Goal: Browse casually

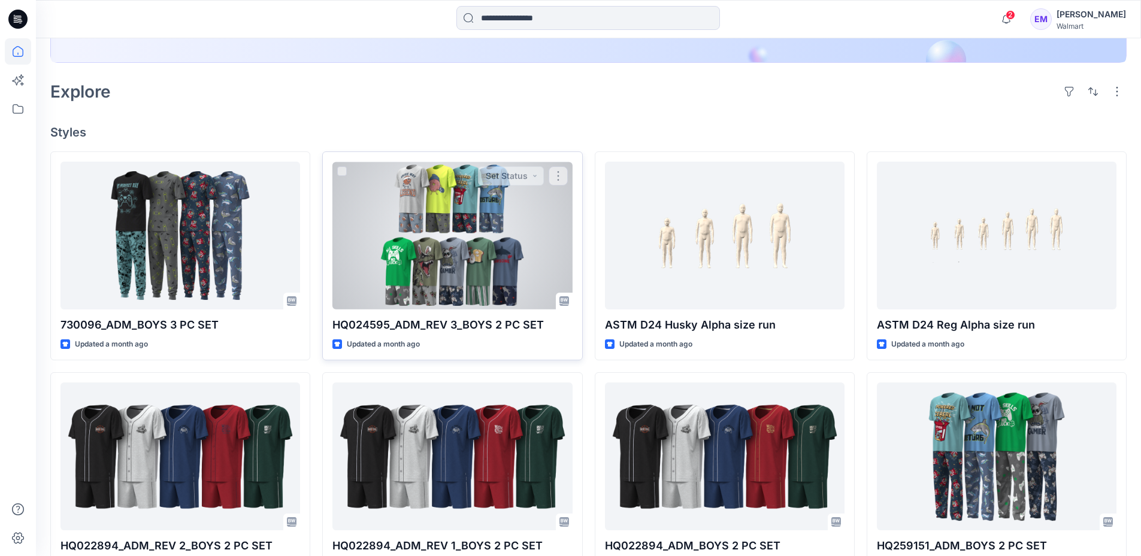
scroll to position [359, 0]
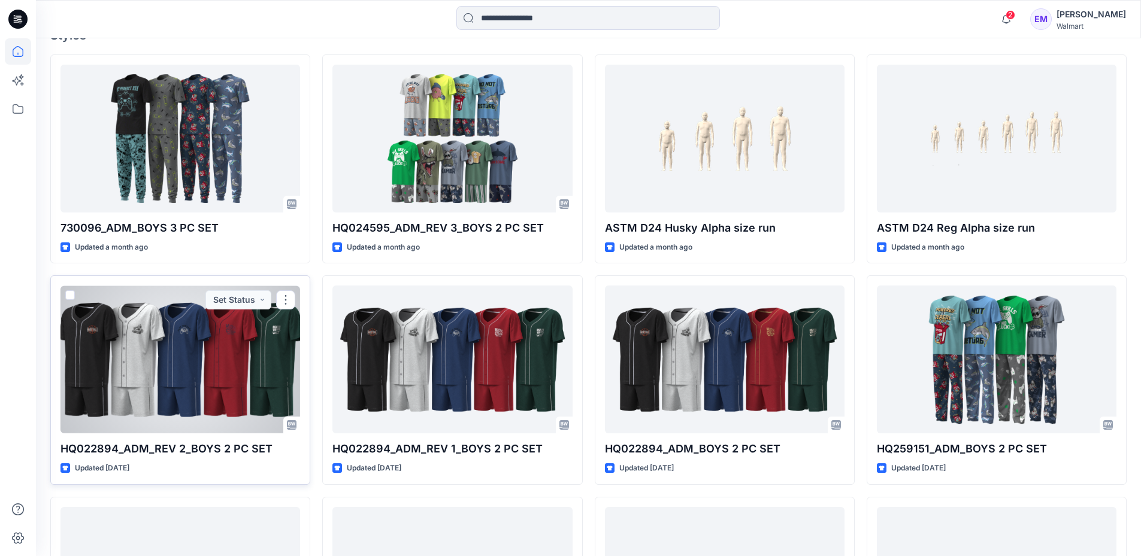
click at [171, 365] on div at bounding box center [180, 360] width 240 height 148
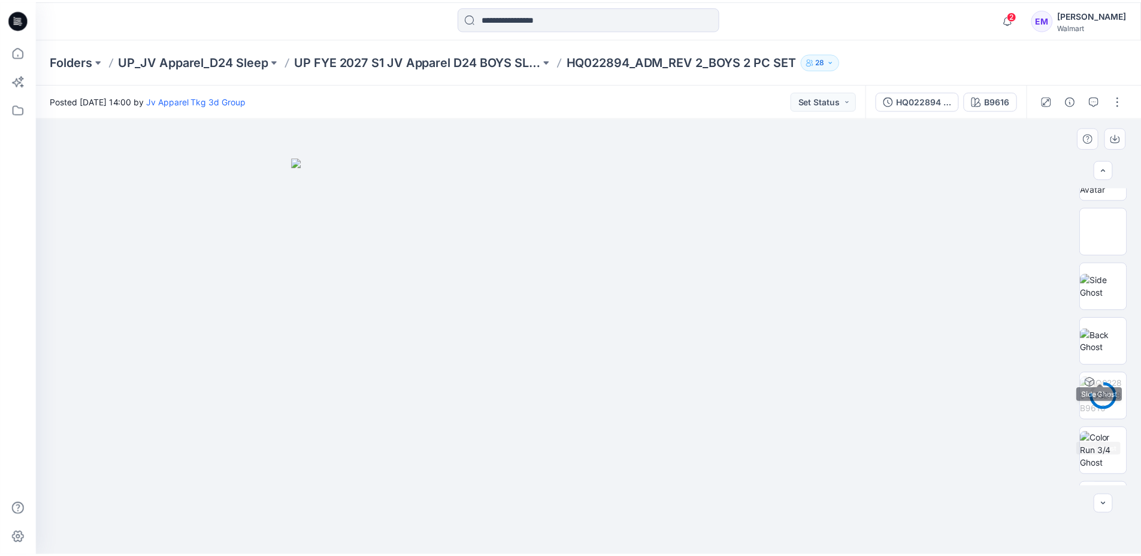
scroll to position [299, 0]
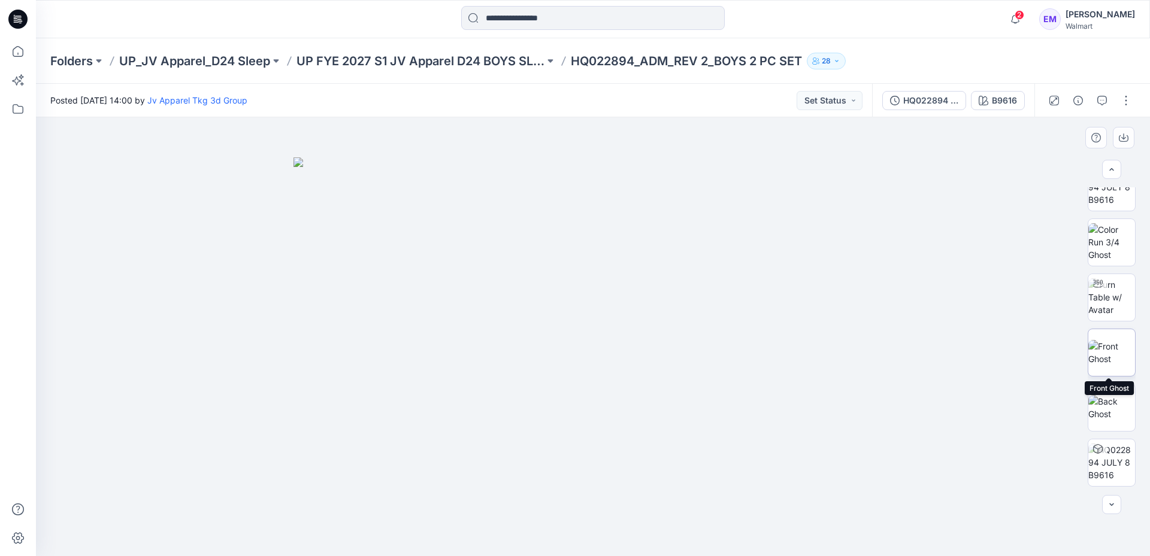
click at [1110, 347] on img at bounding box center [1111, 352] width 47 height 25
click at [604, 295] on img at bounding box center [593, 365] width 286 height 383
drag, startPoint x: 596, startPoint y: 338, endPoint x: 584, endPoint y: 355, distance: 21.1
click at [597, 370] on img at bounding box center [593, 365] width 286 height 383
drag, startPoint x: 578, startPoint y: 344, endPoint x: 757, endPoint y: 346, distance: 179.7
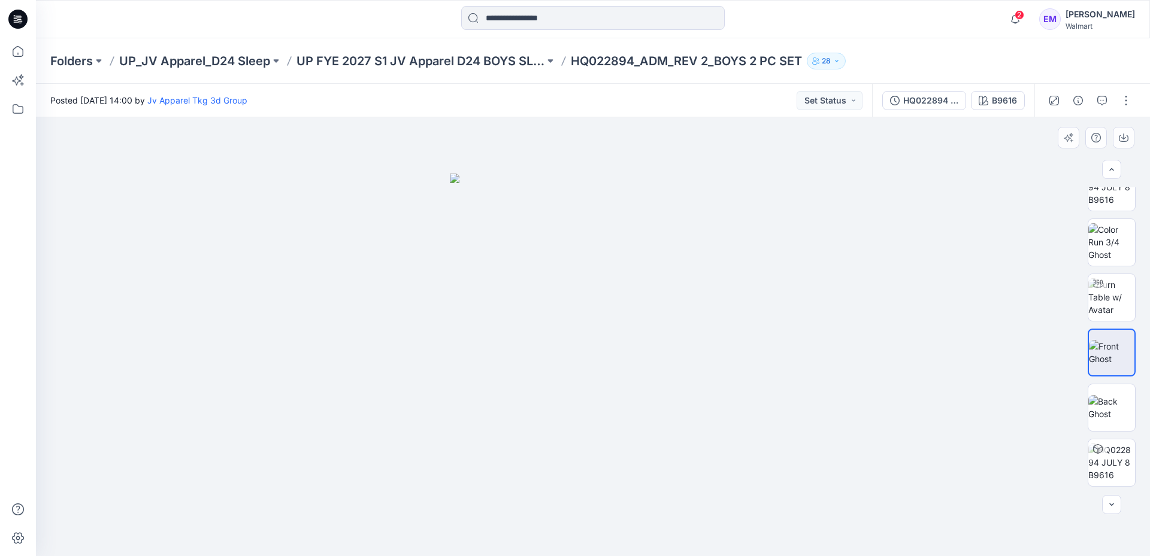
click at [757, 346] on div at bounding box center [593, 336] width 1114 height 439
click at [1105, 294] on img at bounding box center [1111, 297] width 47 height 38
drag, startPoint x: 560, startPoint y: 538, endPoint x: 701, endPoint y: 542, distance: 140.2
click at [701, 544] on div at bounding box center [592, 526] width 359 height 60
drag, startPoint x: 709, startPoint y: 535, endPoint x: 543, endPoint y: 522, distance: 166.4
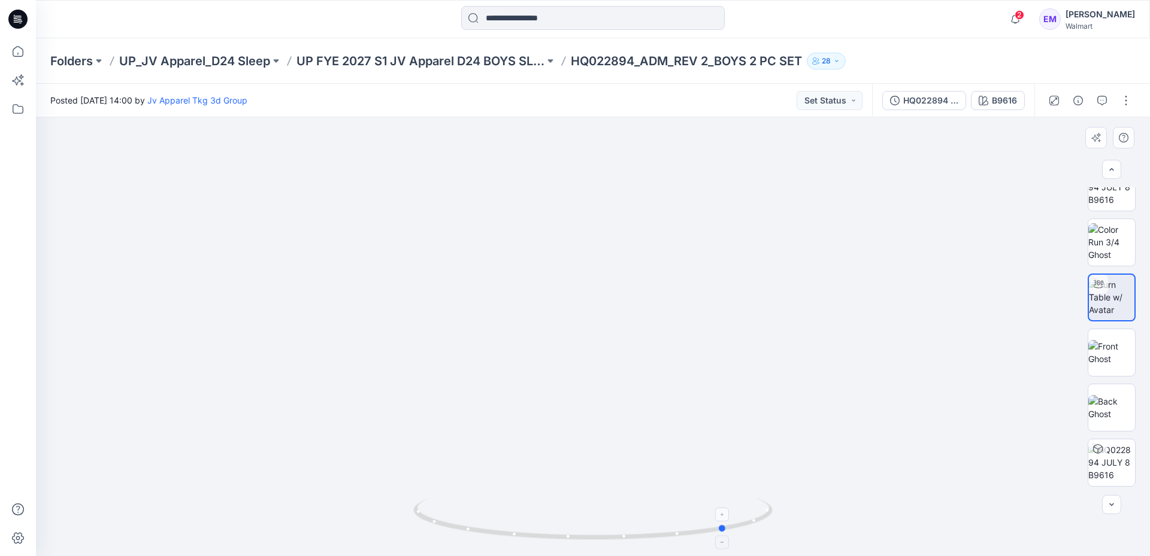
click at [537, 518] on icon at bounding box center [594, 520] width 362 height 45
drag, startPoint x: 615, startPoint y: 542, endPoint x: 763, endPoint y: 534, distance: 148.1
click at [761, 537] on icon at bounding box center [594, 520] width 362 height 45
click at [16, 57] on icon at bounding box center [18, 51] width 26 height 26
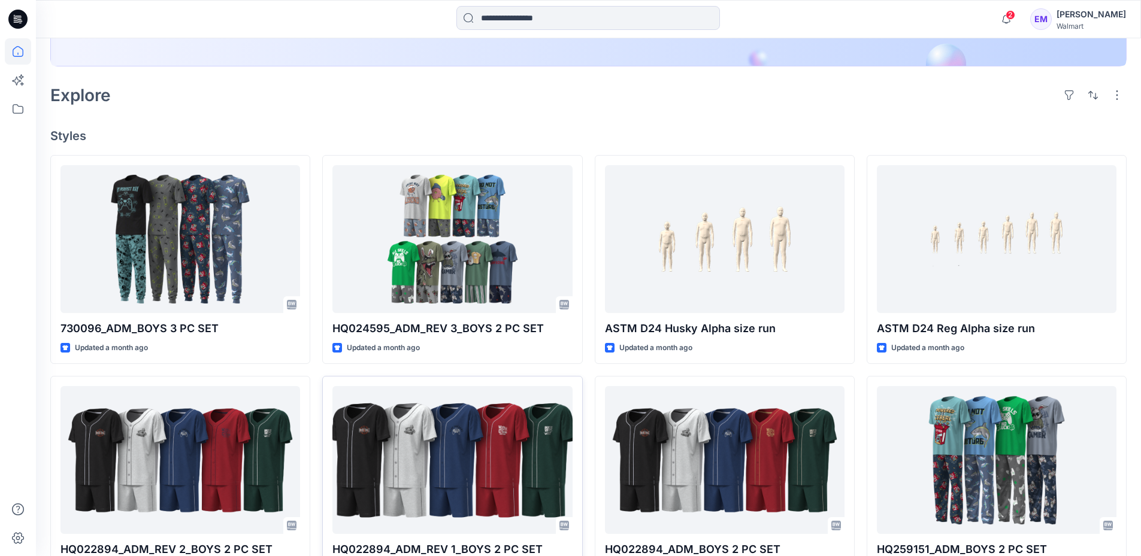
scroll to position [359, 0]
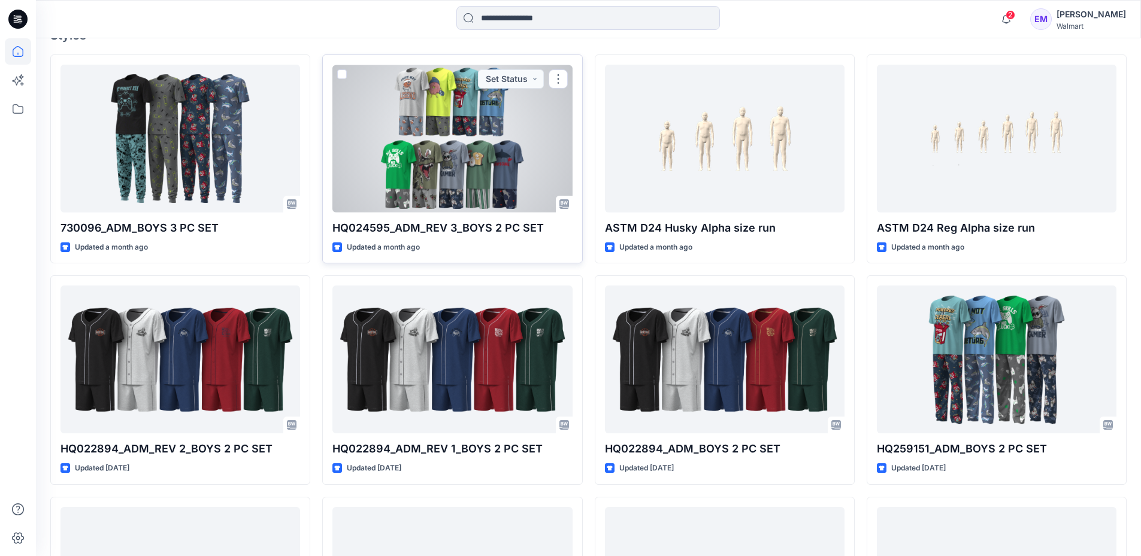
click at [444, 128] on div at bounding box center [452, 139] width 240 height 148
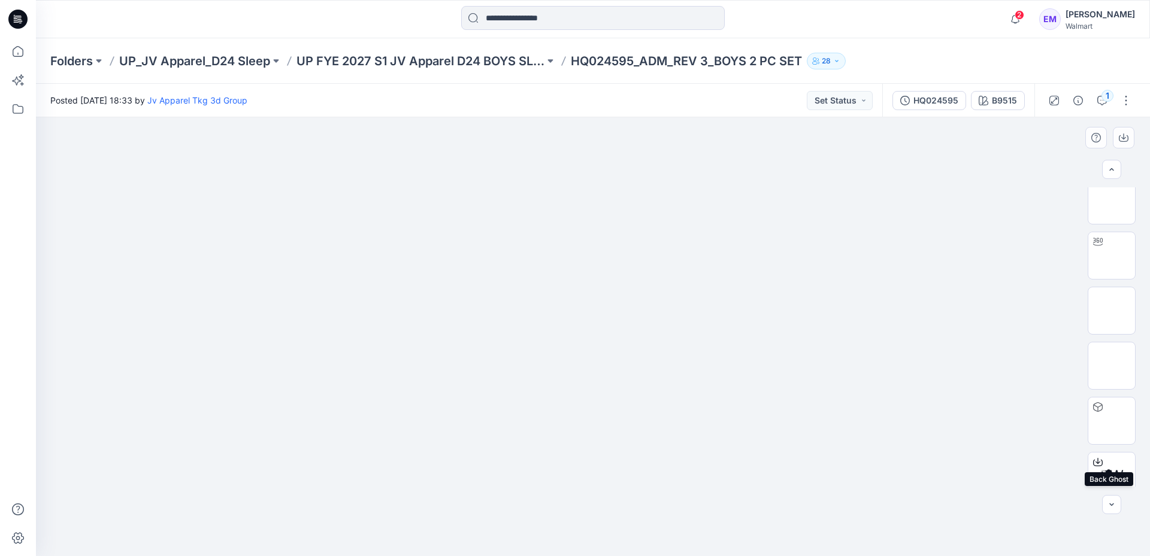
scroll to position [685, 0]
